Goal: Communication & Community: Answer question/provide support

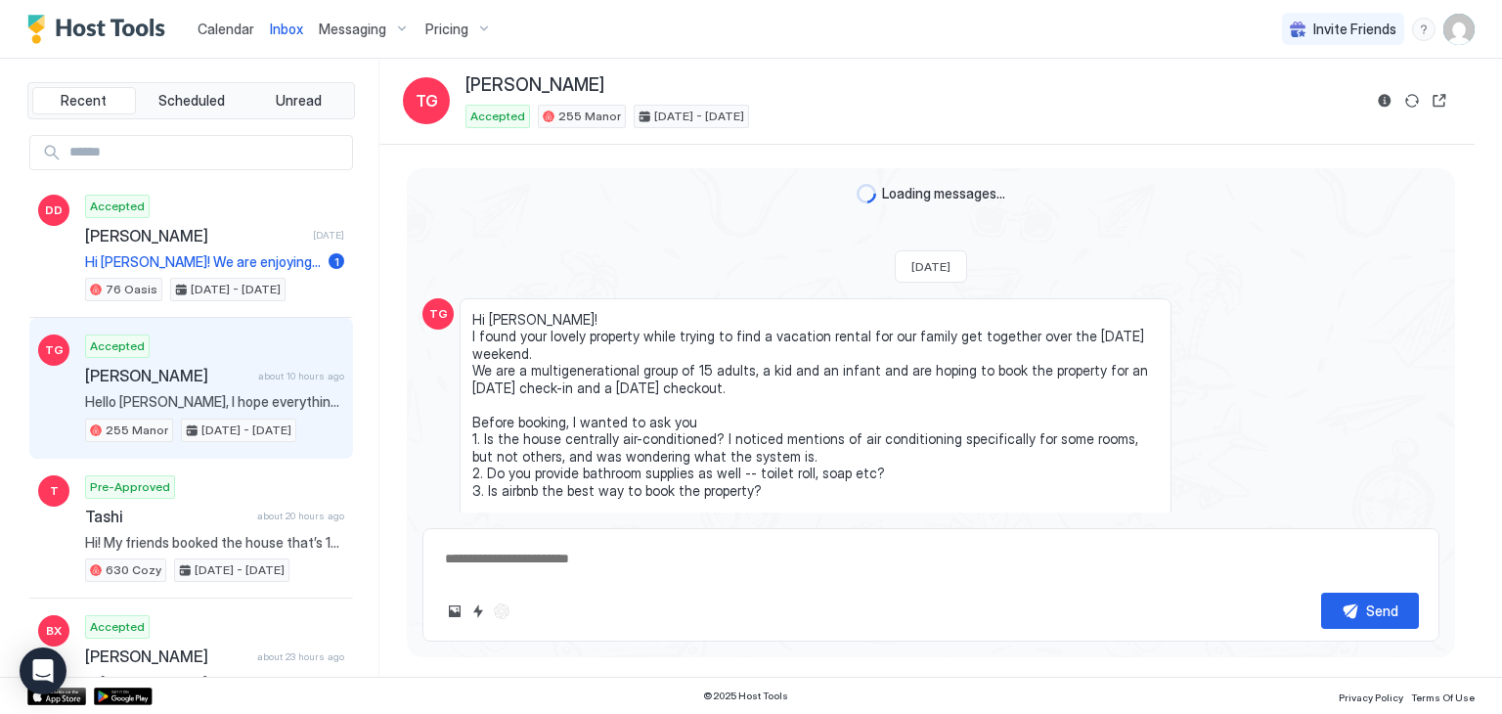
scroll to position [9963, 0]
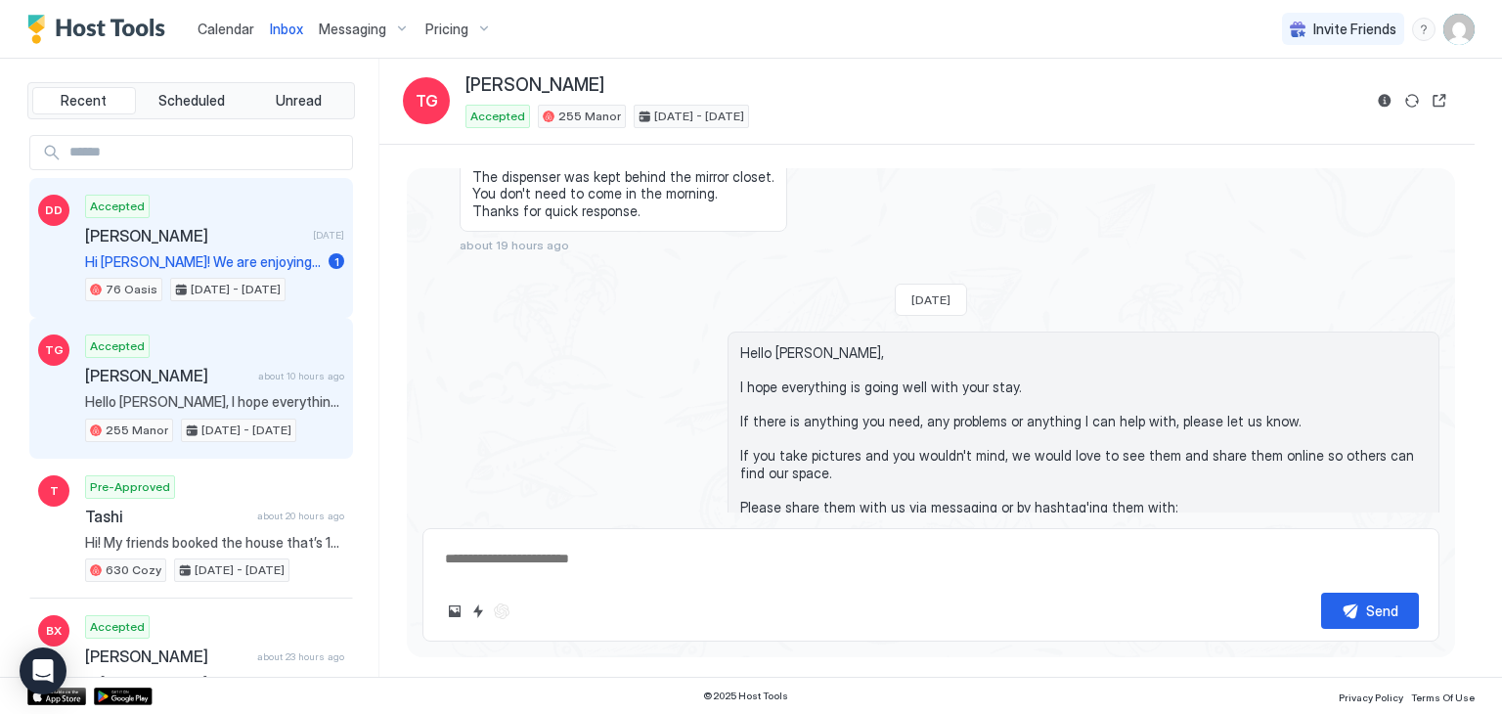
click at [200, 234] on span "[PERSON_NAME]" at bounding box center [195, 236] width 220 height 20
type textarea "*"
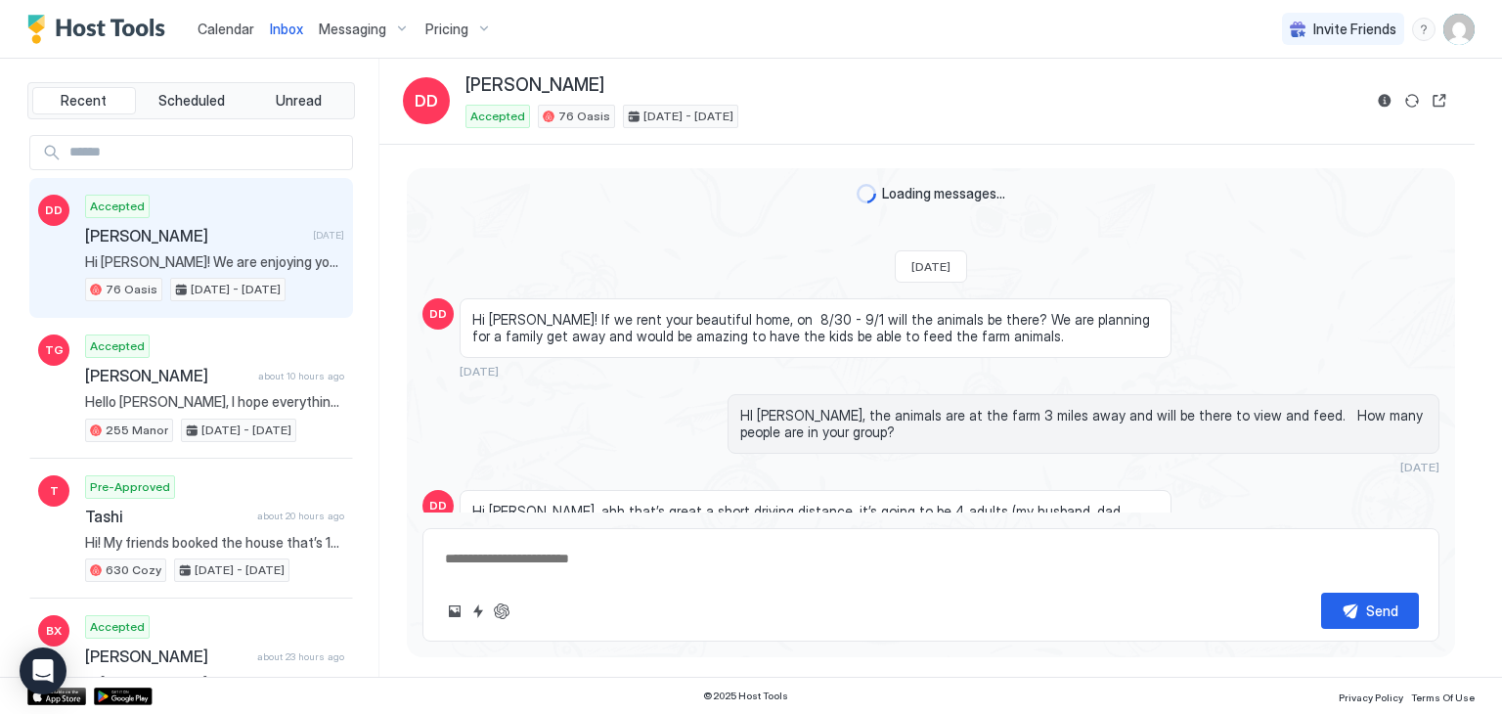
scroll to position [7465, 0]
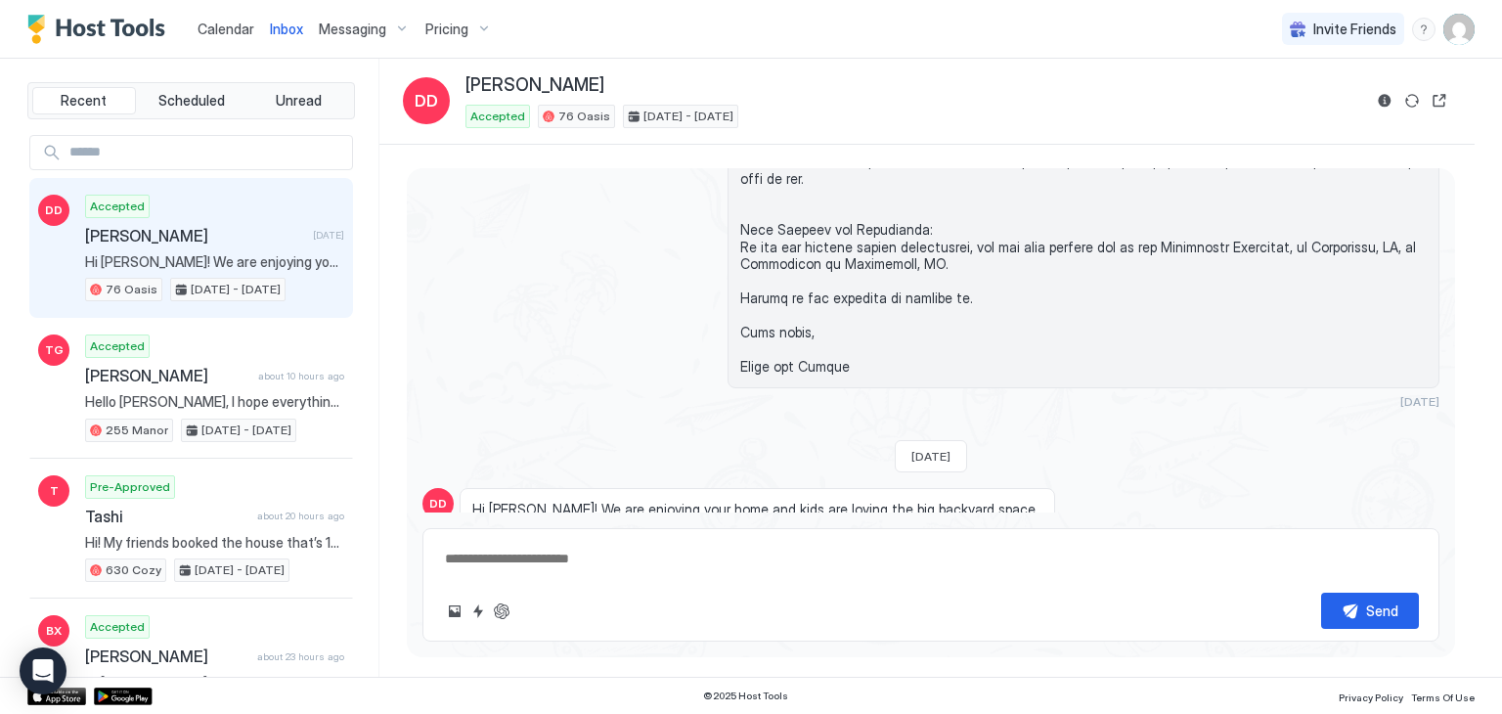
click at [517, 560] on textarea at bounding box center [931, 559] width 976 height 36
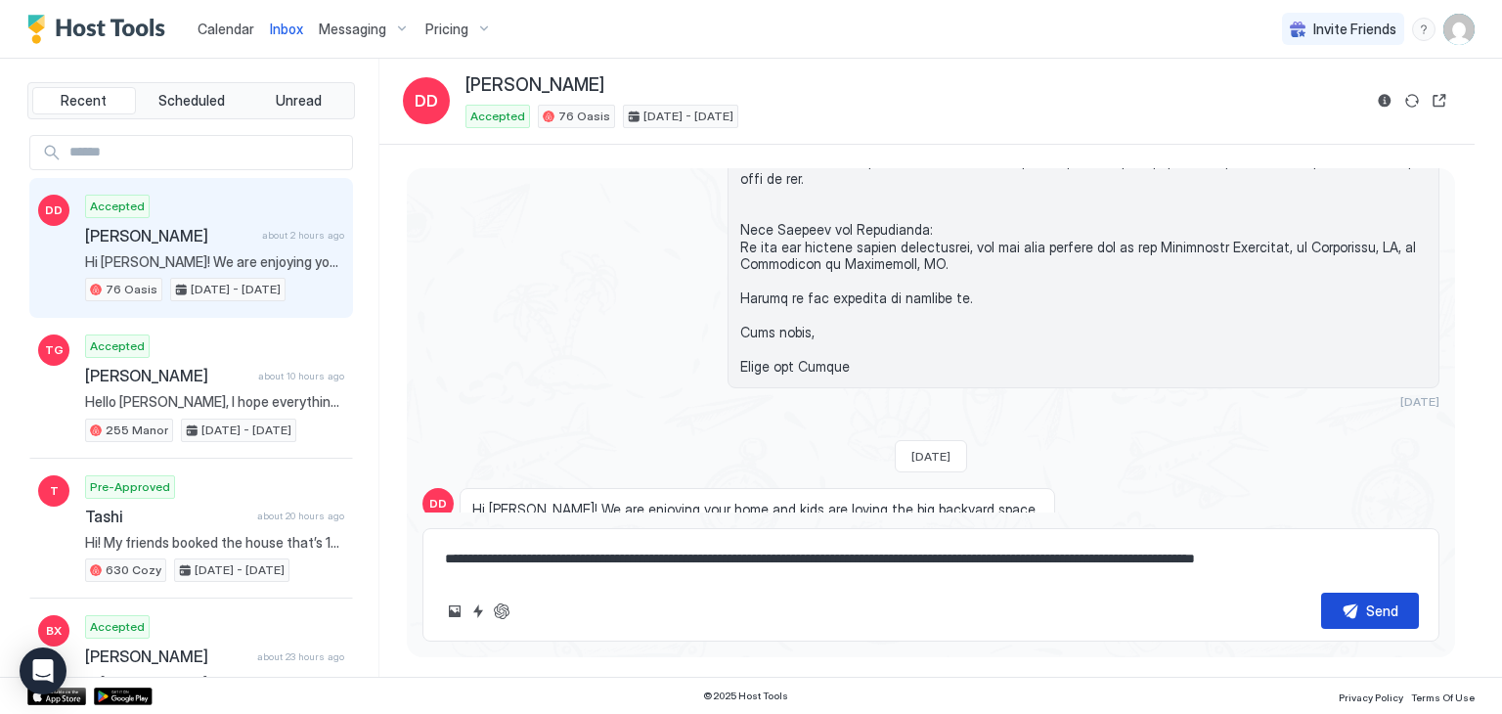
type textarea "**********"
click at [1382, 611] on div "Send" at bounding box center [1382, 610] width 32 height 21
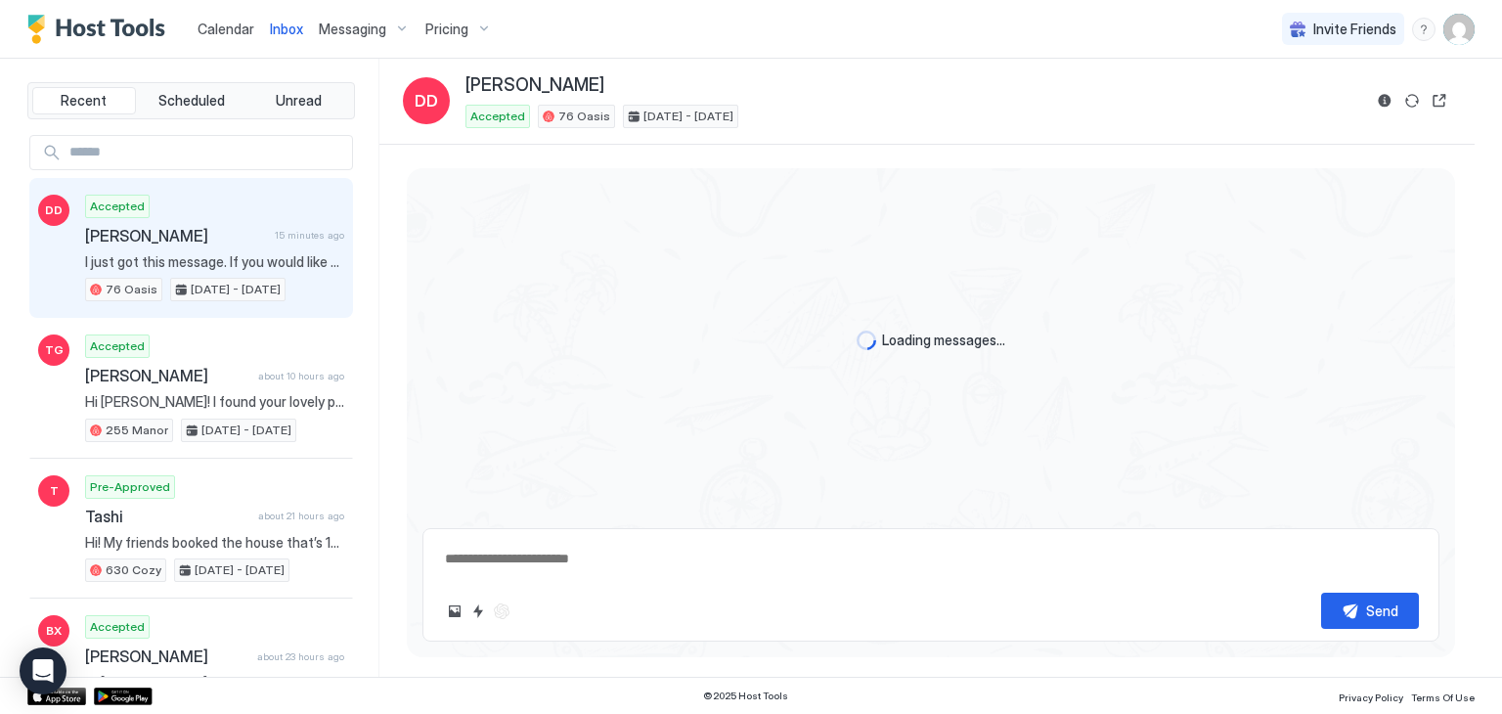
scroll to position [7561, 0]
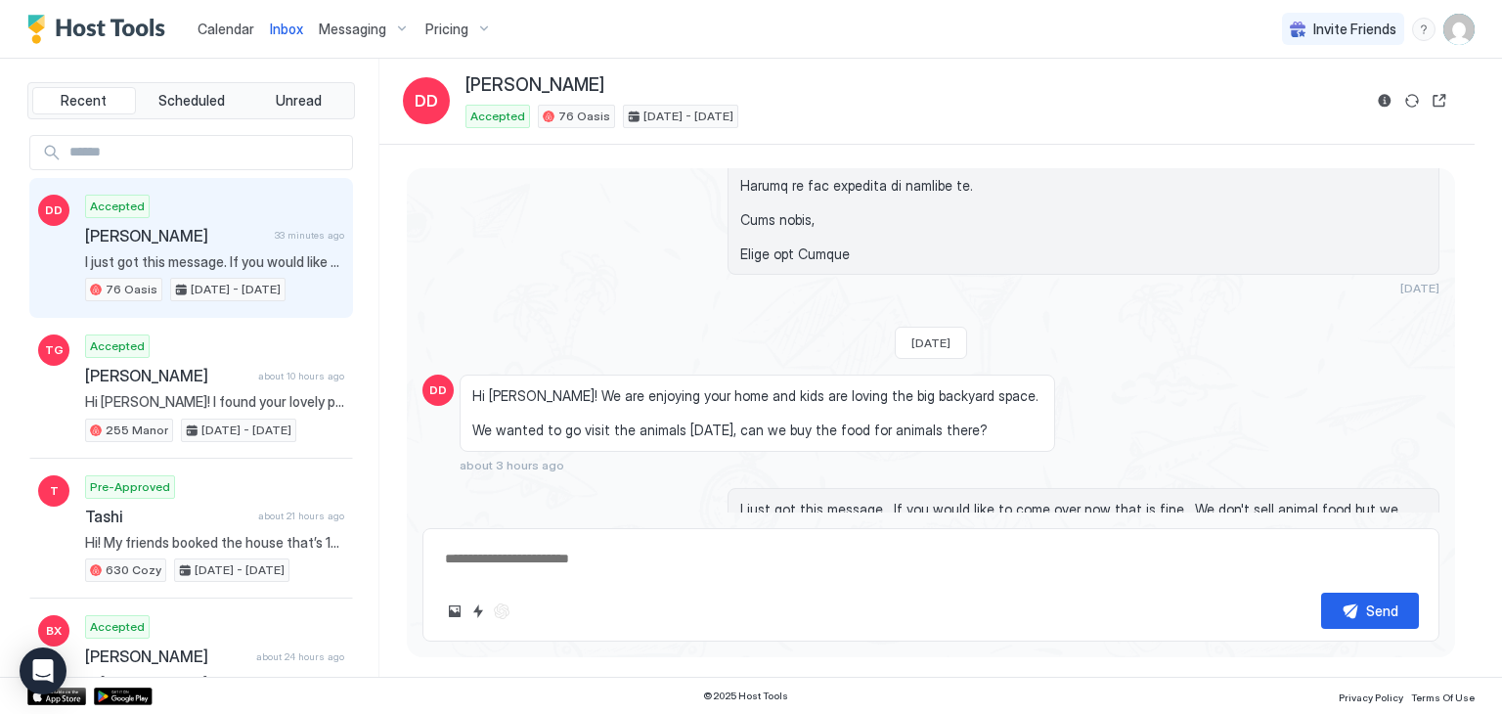
type textarea "*"
